Goal: Task Accomplishment & Management: Use online tool/utility

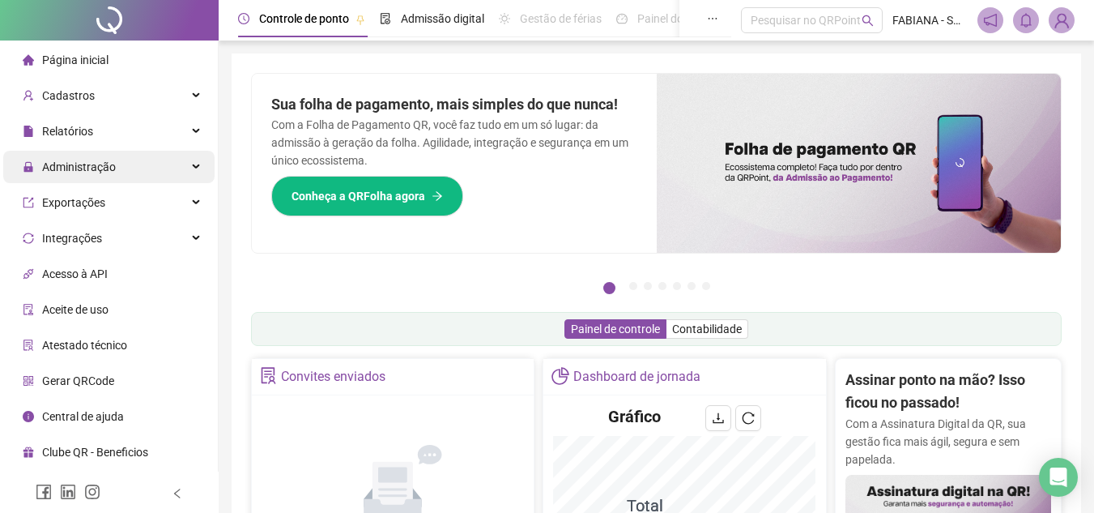
click at [75, 168] on span "Administração" at bounding box center [79, 166] width 74 height 13
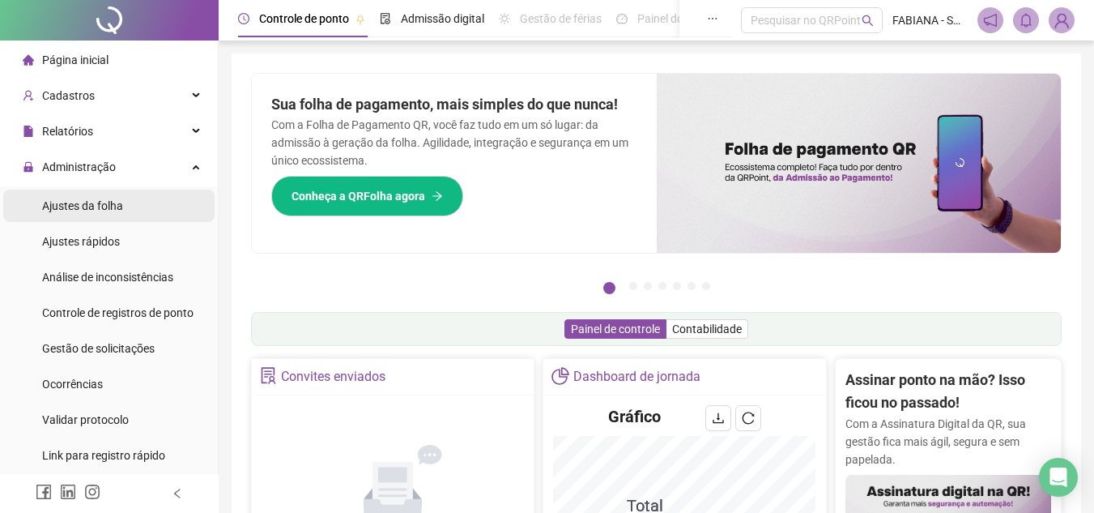
click at [75, 200] on span "Ajustes da folha" at bounding box center [82, 205] width 81 height 13
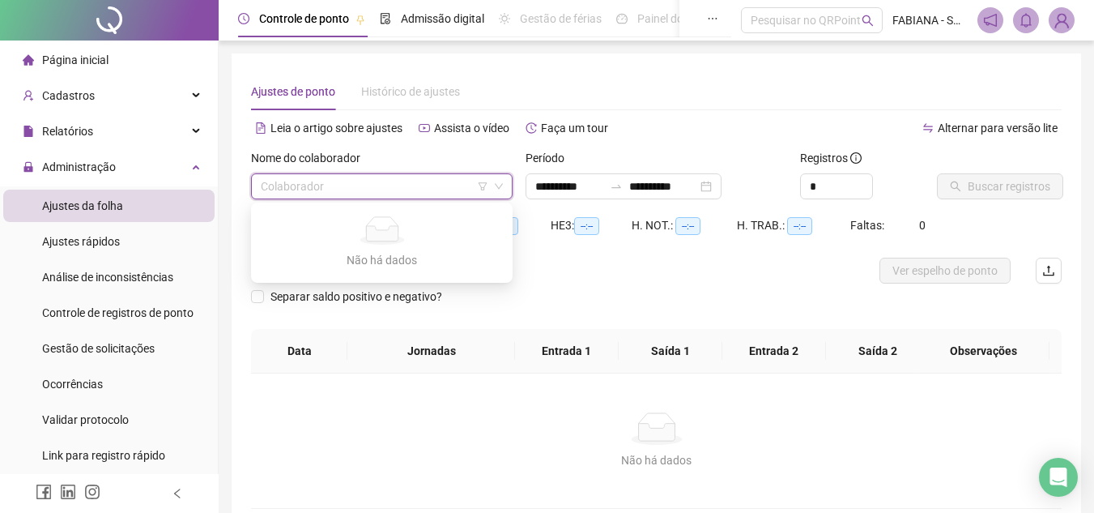
click at [304, 188] on input "search" at bounding box center [375, 186] width 228 height 24
type input "**********"
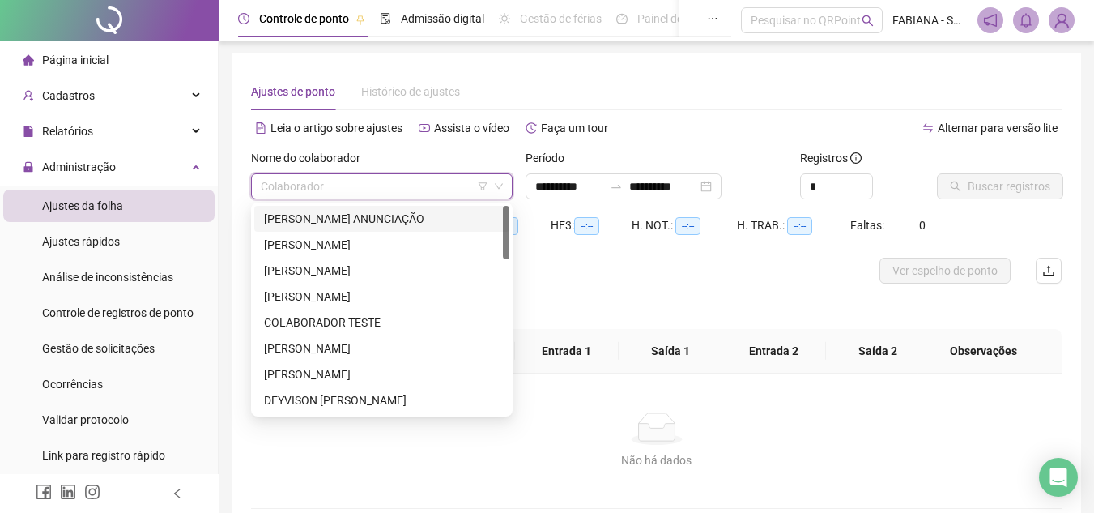
scroll to position [81, 0]
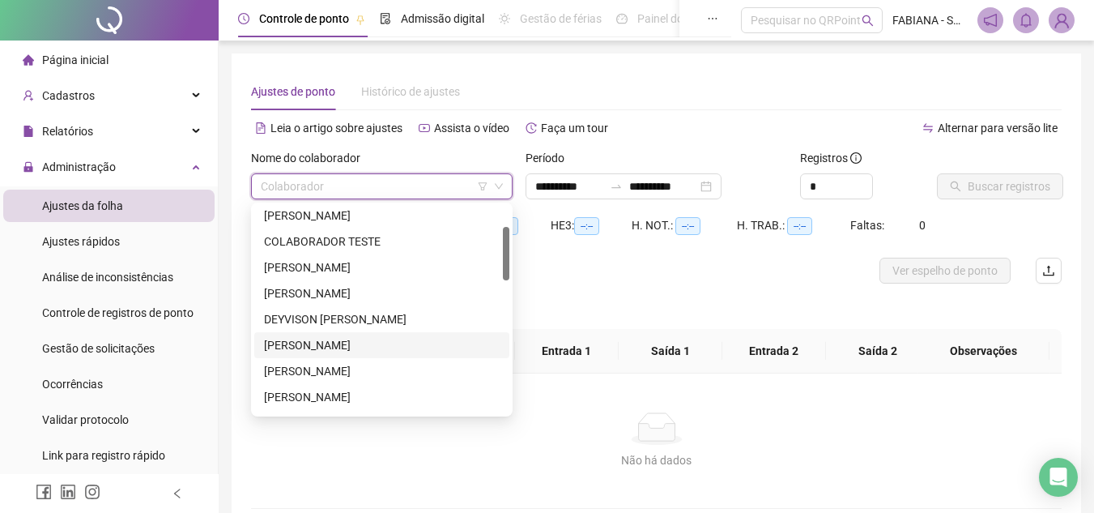
click at [347, 343] on div "[PERSON_NAME]" at bounding box center [382, 345] width 236 height 18
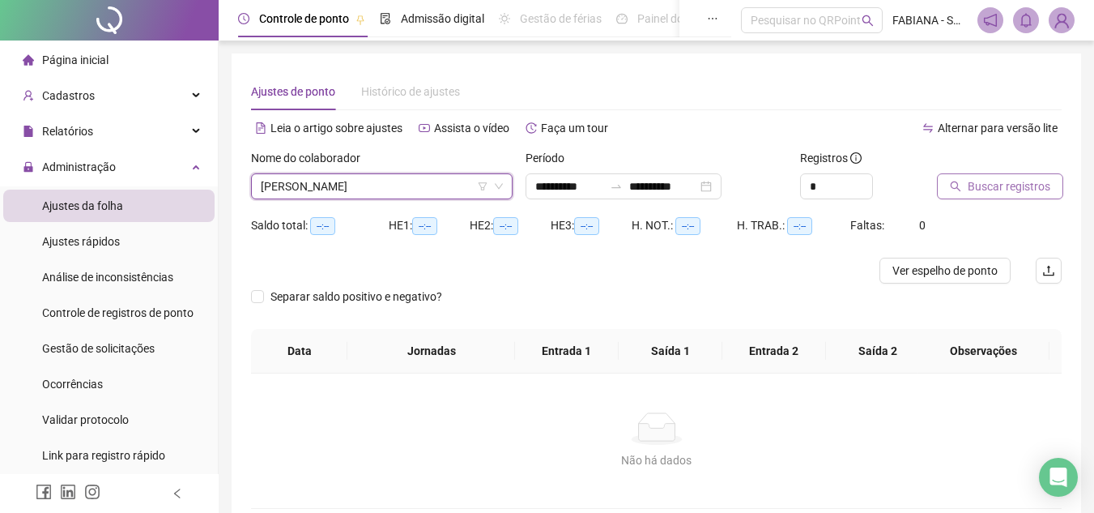
click at [985, 189] on span "Buscar registros" at bounding box center [1009, 186] width 83 height 18
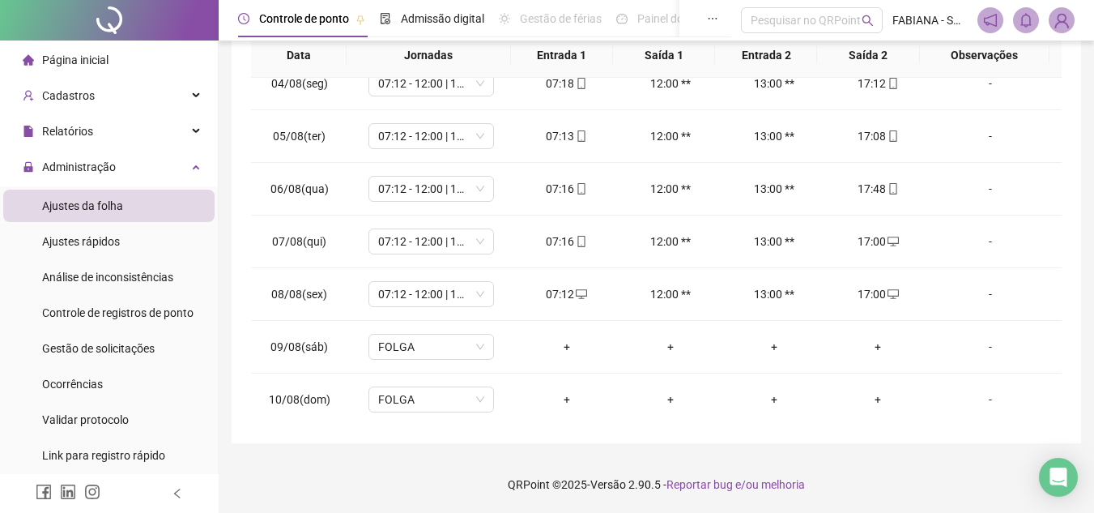
scroll to position [549, 0]
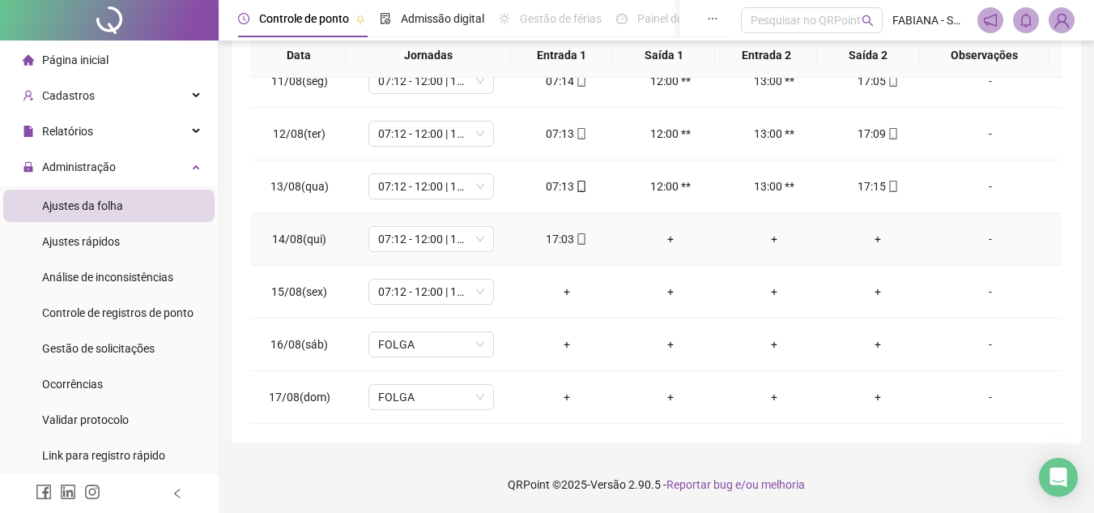
click at [874, 237] on div "+" at bounding box center [878, 239] width 78 height 18
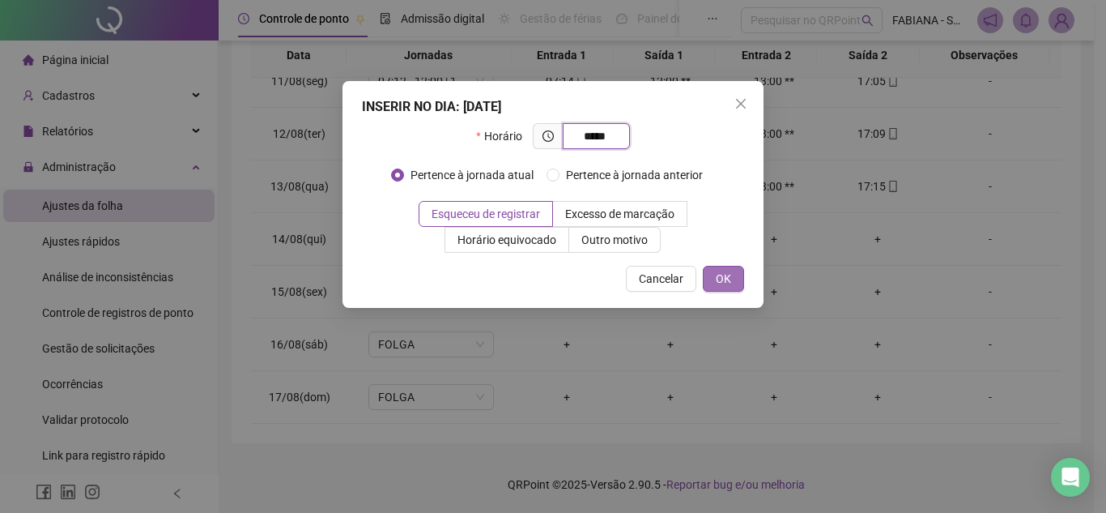
type input "*****"
click at [731, 280] on span "OK" at bounding box center [723, 279] width 15 height 18
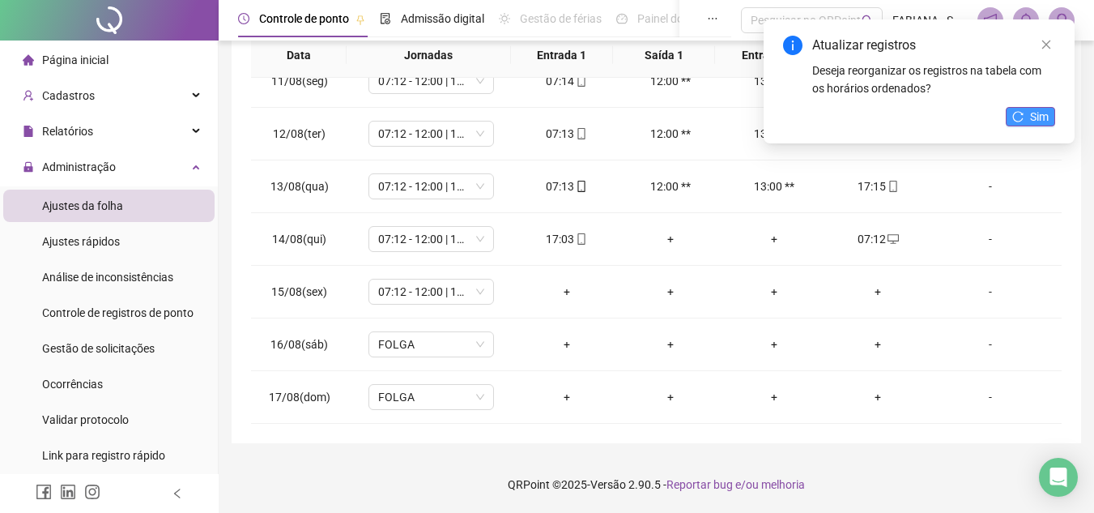
click at [1025, 108] on button "Sim" at bounding box center [1030, 116] width 49 height 19
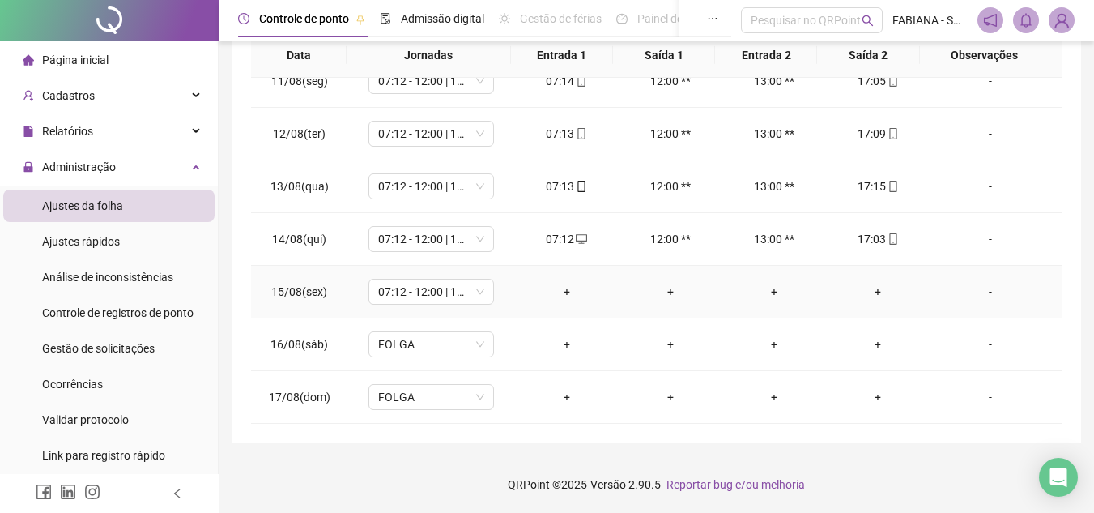
click at [980, 294] on div "-" at bounding box center [991, 292] width 96 height 18
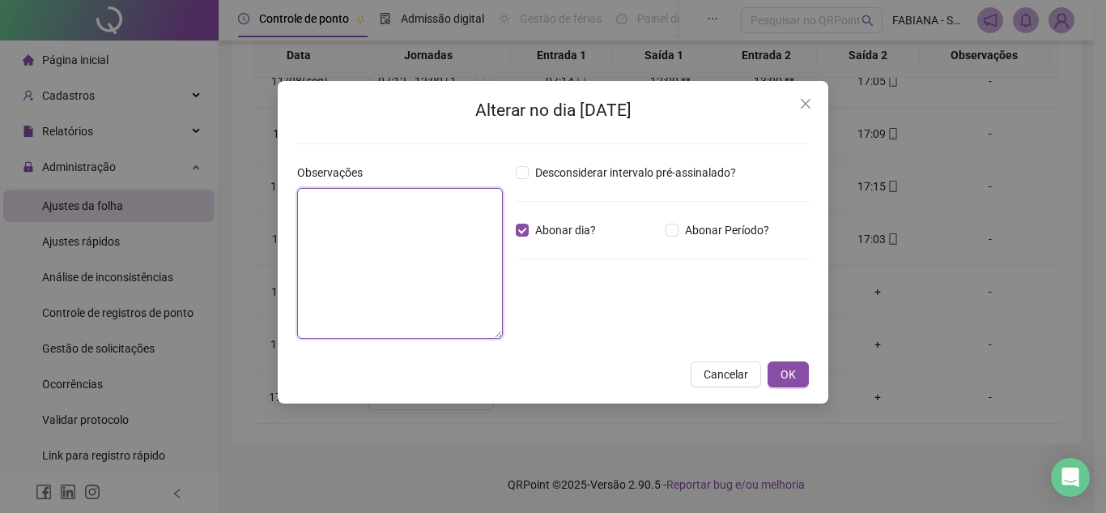
click at [424, 230] on textarea at bounding box center [400, 263] width 206 height 151
type textarea "********"
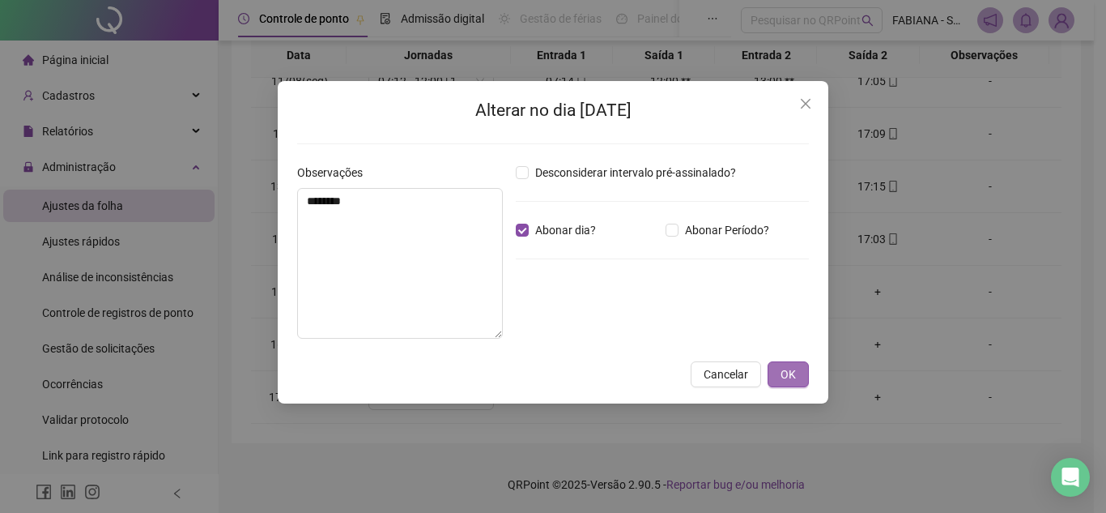
click at [776, 366] on button "OK" at bounding box center [788, 374] width 41 height 26
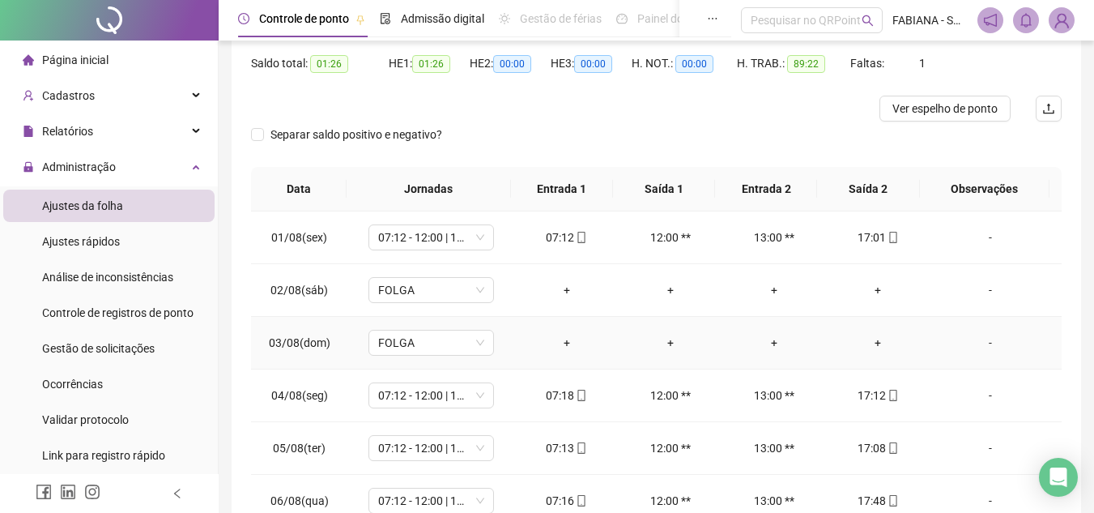
scroll to position [0, 0]
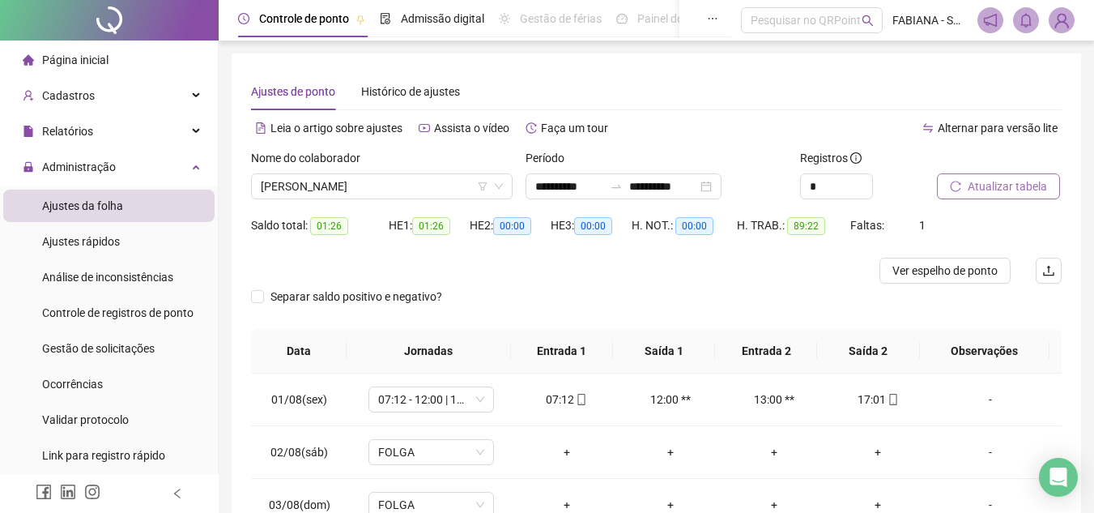
click at [965, 188] on button "Atualizar tabela" at bounding box center [998, 186] width 123 height 26
click at [390, 188] on span "[PERSON_NAME]" at bounding box center [382, 186] width 242 height 24
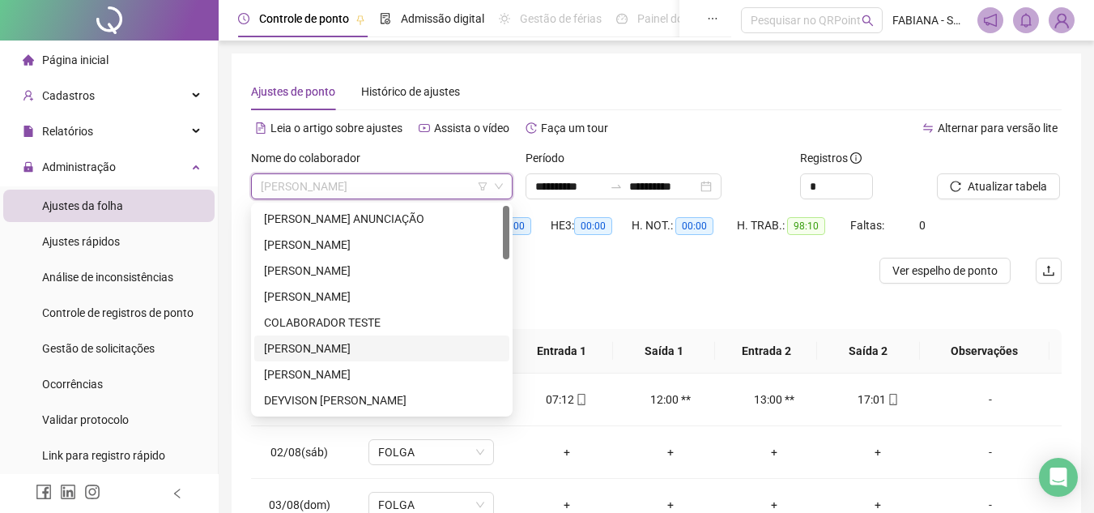
drag, startPoint x: 508, startPoint y: 265, endPoint x: 506, endPoint y: 241, distance: 23.5
click at [506, 241] on div at bounding box center [506, 232] width 6 height 53
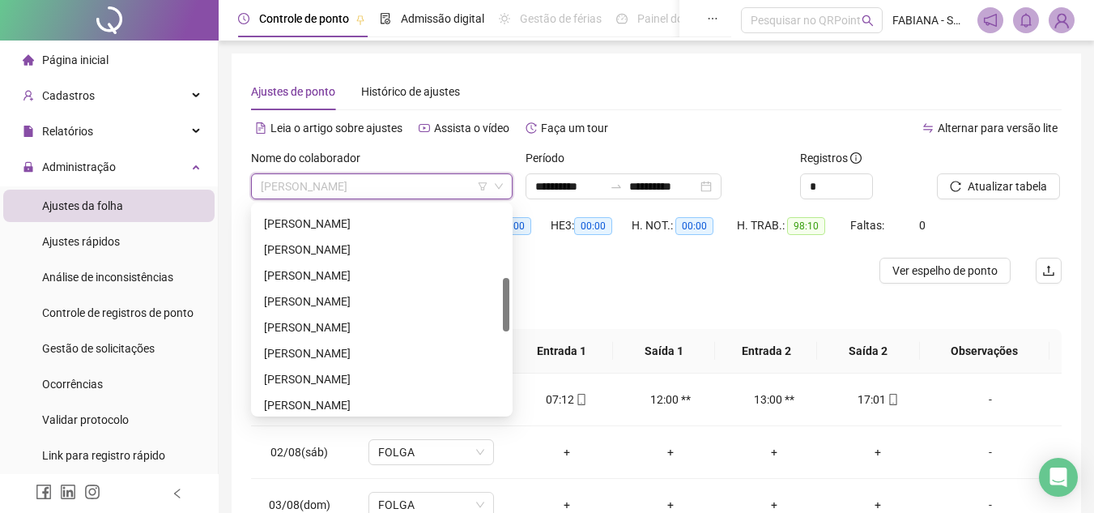
scroll to position [283, 0]
drag, startPoint x: 507, startPoint y: 243, endPoint x: 498, endPoint y: 316, distance: 73.4
click at [498, 316] on div "[PERSON_NAME] DE [PERSON_NAME] DANTAS [PERSON_NAME] [PERSON_NAME]" at bounding box center [381, 309] width 255 height 207
click at [390, 264] on div "[PERSON_NAME]" at bounding box center [382, 273] width 236 height 18
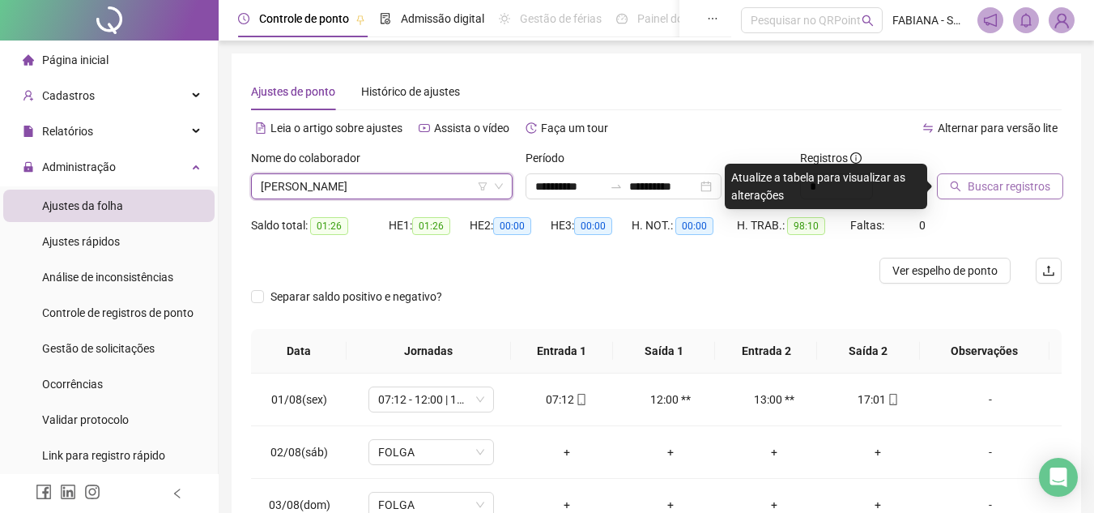
click at [985, 188] on span "Buscar registros" at bounding box center [1009, 186] width 83 height 18
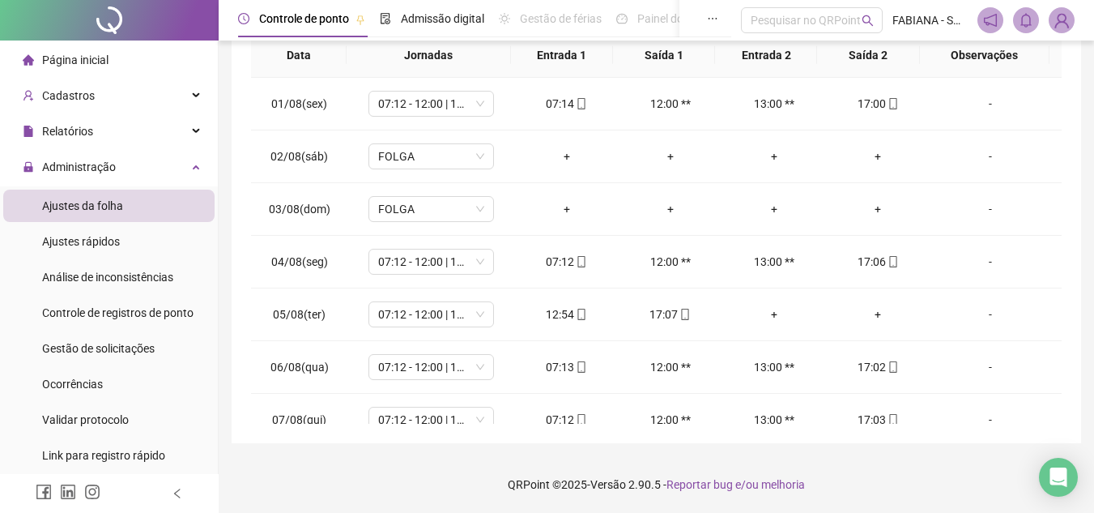
scroll to position [0, 0]
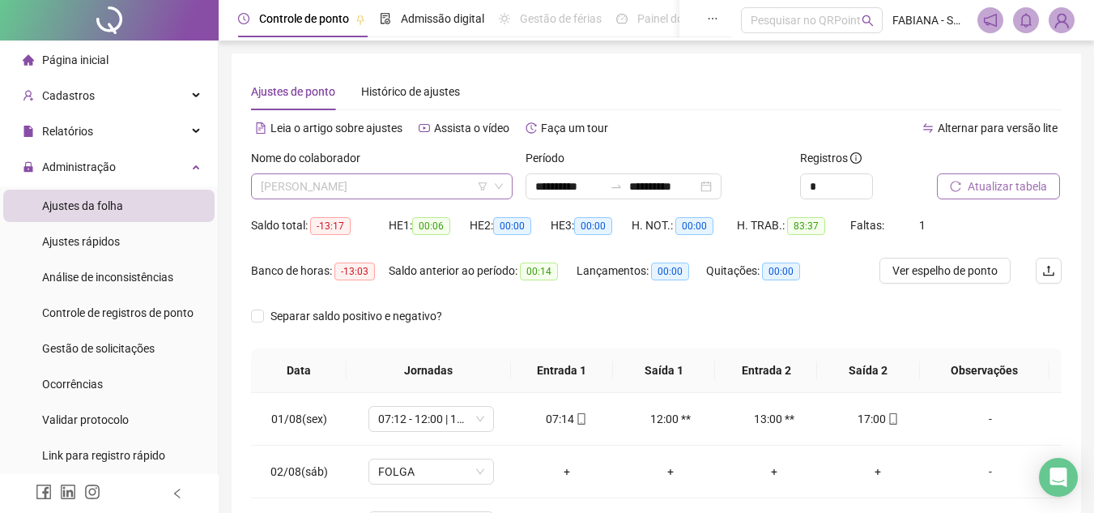
click at [369, 188] on span "[PERSON_NAME]" at bounding box center [382, 186] width 242 height 24
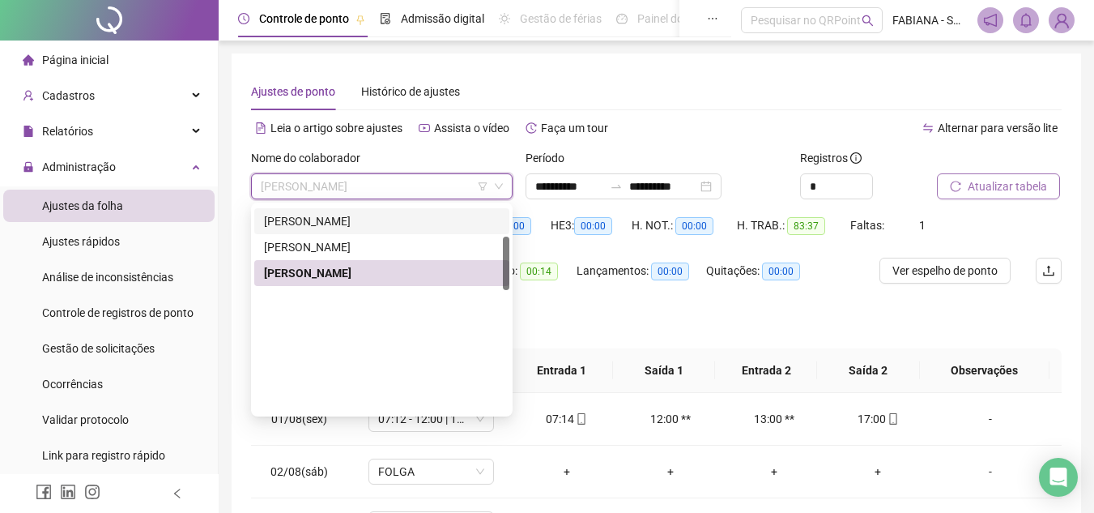
scroll to position [40, 0]
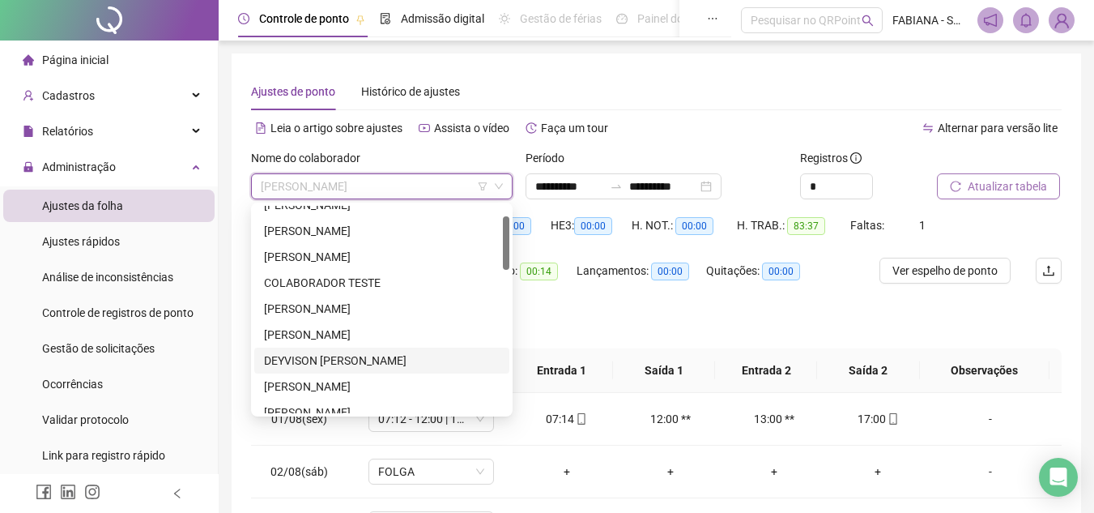
click at [305, 350] on div "DEYVISON [PERSON_NAME]" at bounding box center [381, 360] width 255 height 26
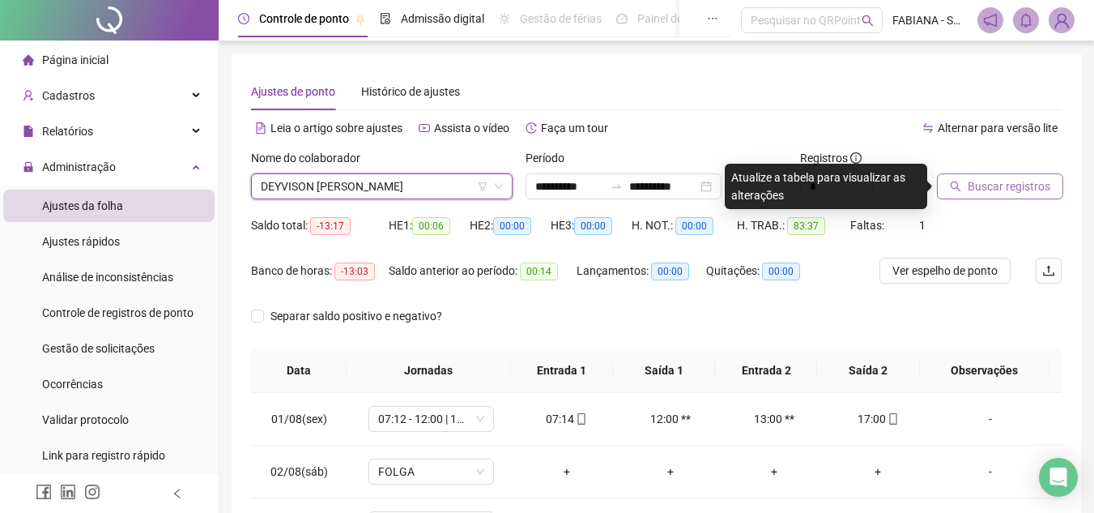
click at [983, 189] on span "Buscar registros" at bounding box center [1009, 186] width 83 height 18
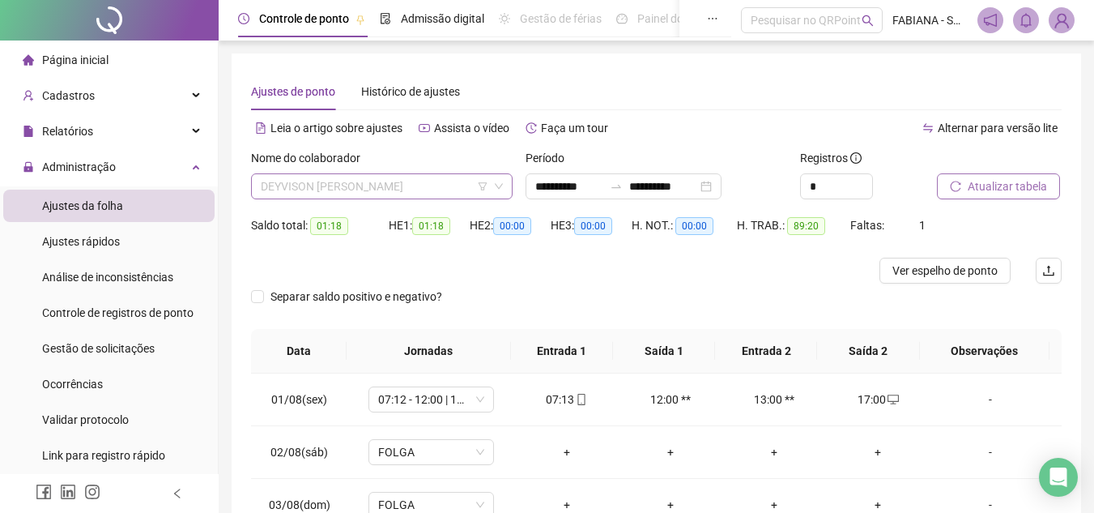
click at [382, 190] on span "DEYVISON [PERSON_NAME]" at bounding box center [382, 186] width 242 height 24
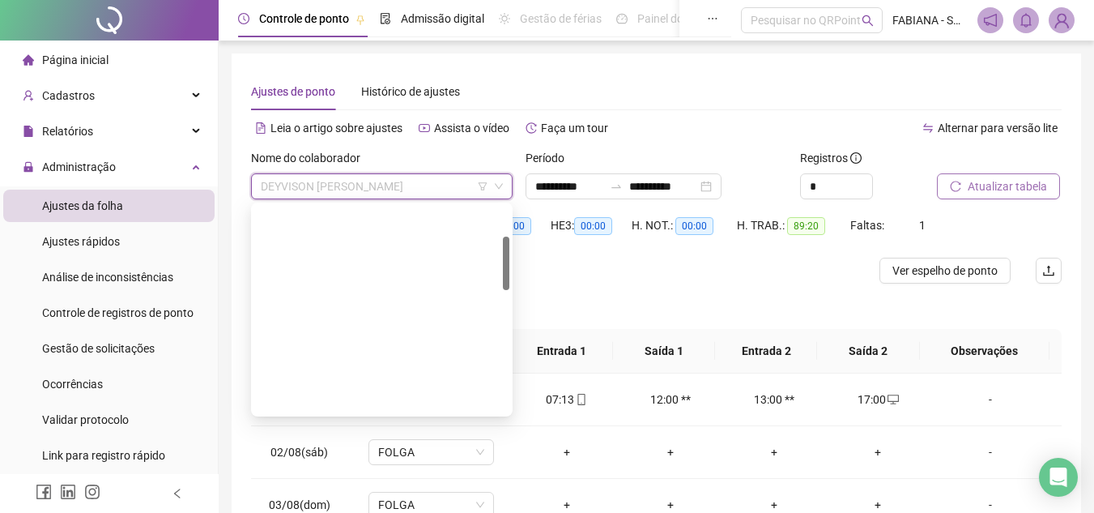
scroll to position [0, 0]
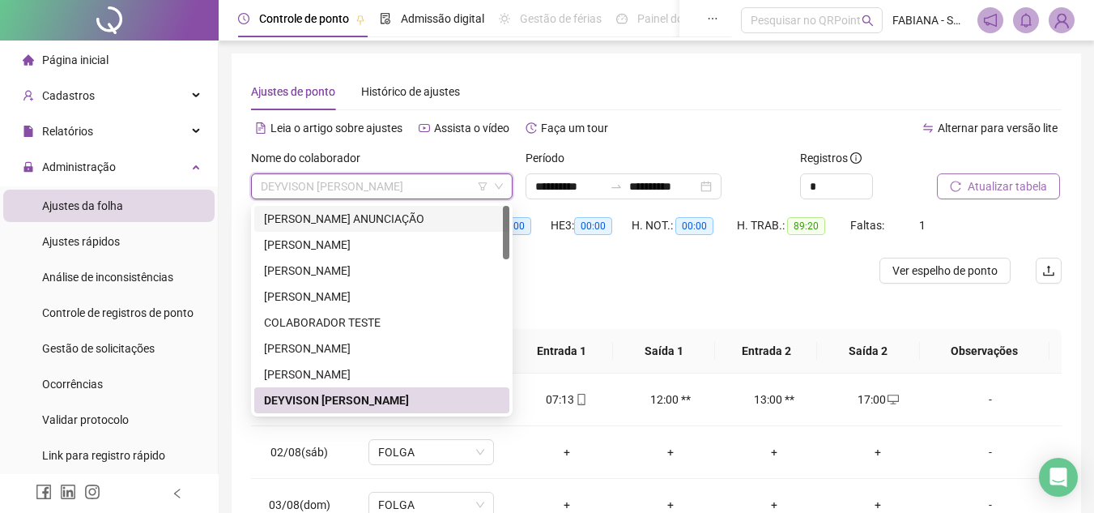
click at [392, 219] on div "[PERSON_NAME] ANUNCIAÇÃO" at bounding box center [382, 219] width 236 height 18
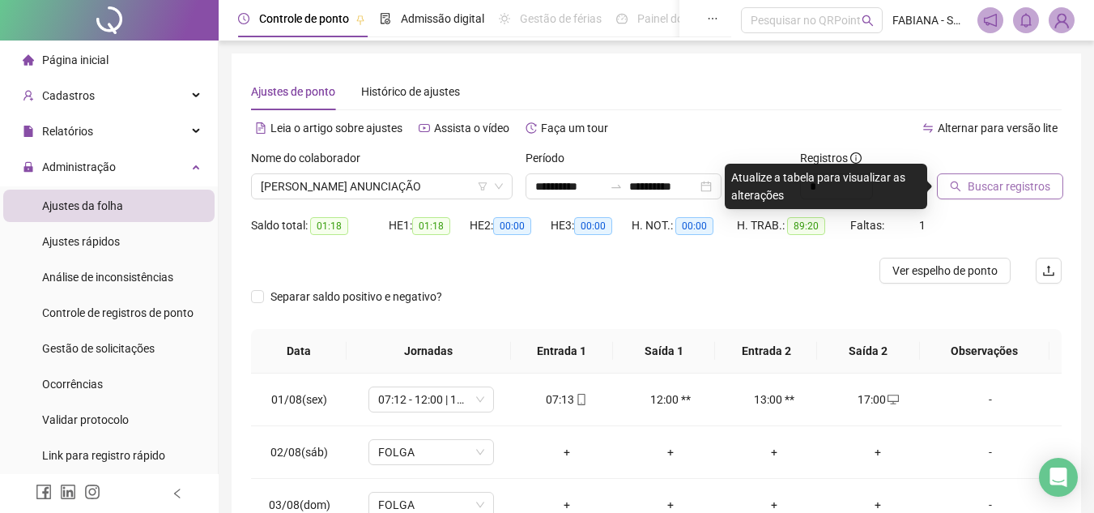
click at [996, 173] on button "Buscar registros" at bounding box center [1000, 186] width 126 height 26
